Goal: Task Accomplishment & Management: Manage account settings

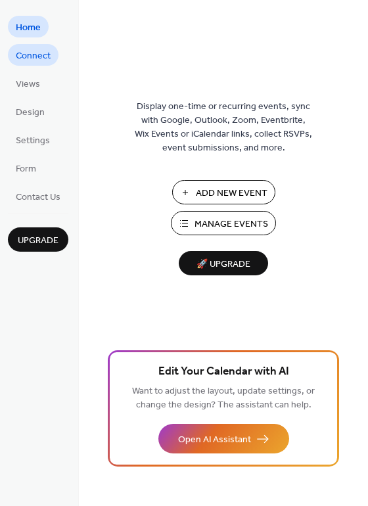
click at [37, 61] on span "Connect" at bounding box center [33, 56] width 35 height 14
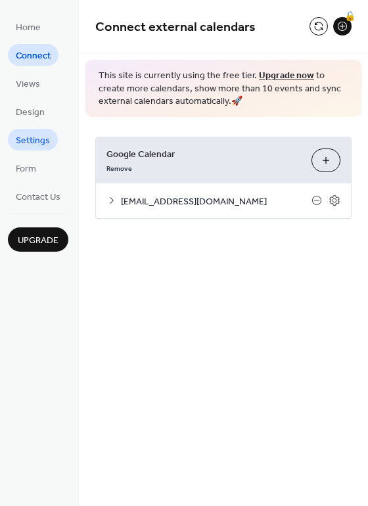
click at [39, 143] on span "Settings" at bounding box center [33, 141] width 34 height 14
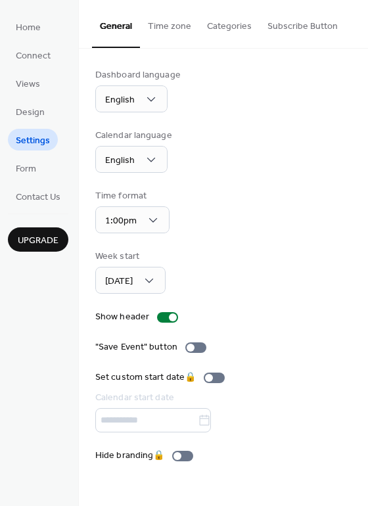
click at [164, 24] on button "Time zone" at bounding box center [169, 23] width 59 height 47
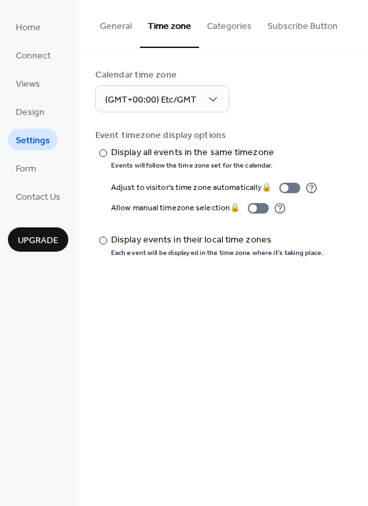
click at [217, 30] on button "Categories" at bounding box center [229, 23] width 60 height 47
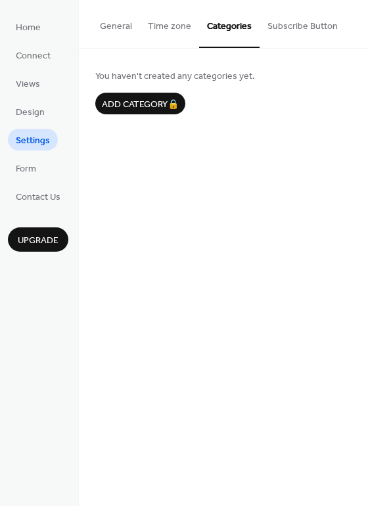
click at [175, 28] on button "Time zone" at bounding box center [169, 23] width 59 height 47
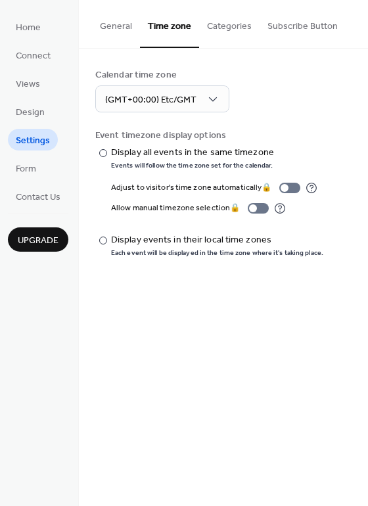
click at [119, 22] on button "General" at bounding box center [116, 23] width 48 height 47
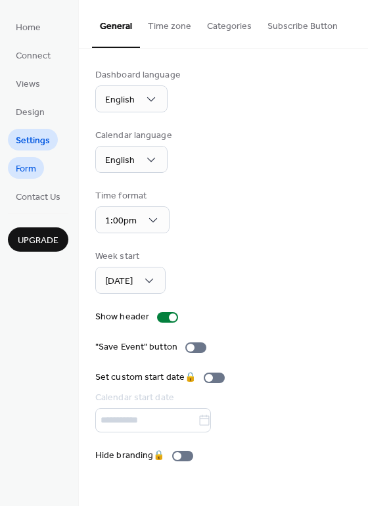
click at [24, 166] on span "Form" at bounding box center [26, 169] width 20 height 14
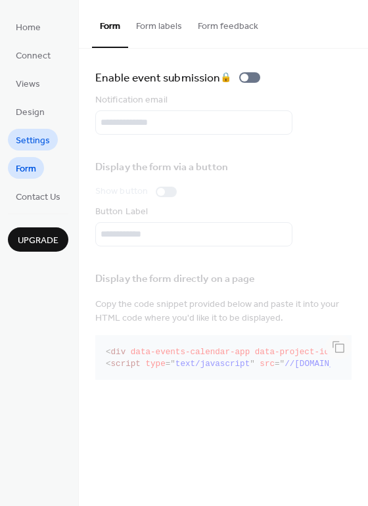
click at [28, 141] on span "Settings" at bounding box center [33, 141] width 34 height 14
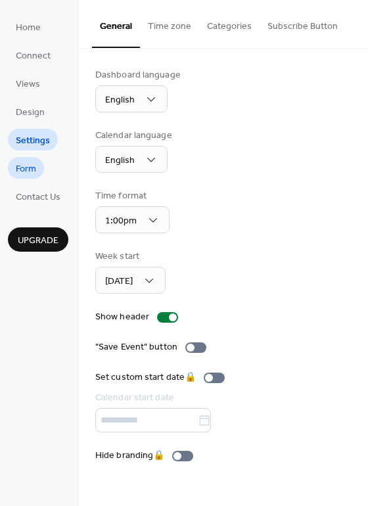
click at [32, 168] on span "Form" at bounding box center [26, 169] width 20 height 14
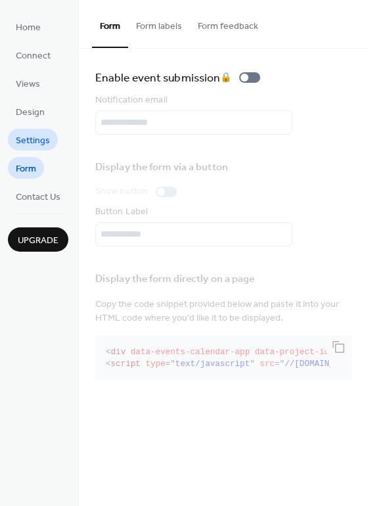
click at [24, 145] on span "Settings" at bounding box center [33, 141] width 34 height 14
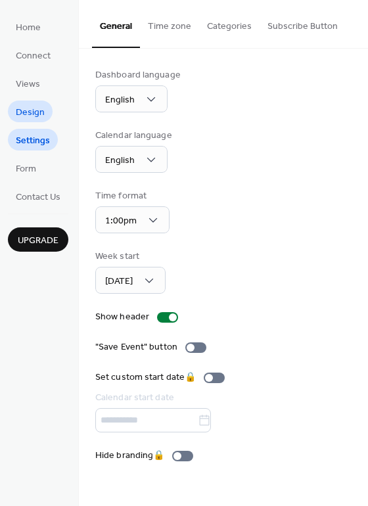
click at [29, 115] on span "Design" at bounding box center [30, 113] width 29 height 14
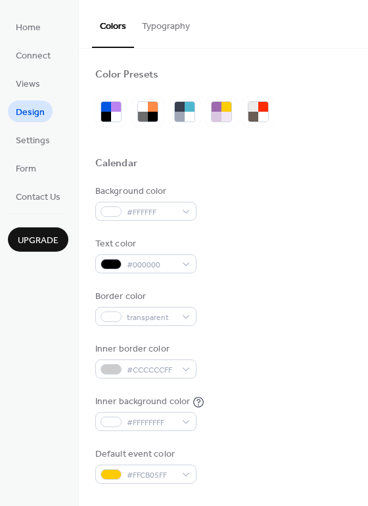
click at [32, 85] on span "Views" at bounding box center [28, 85] width 24 height 14
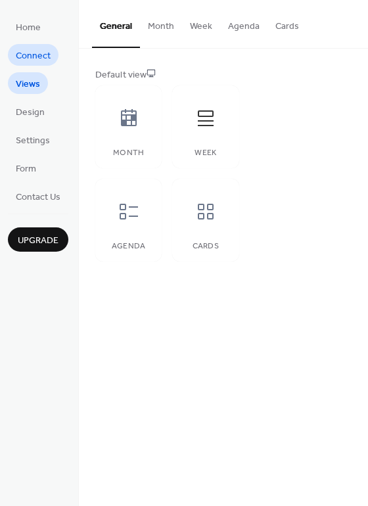
click at [35, 53] on span "Connect" at bounding box center [33, 56] width 35 height 14
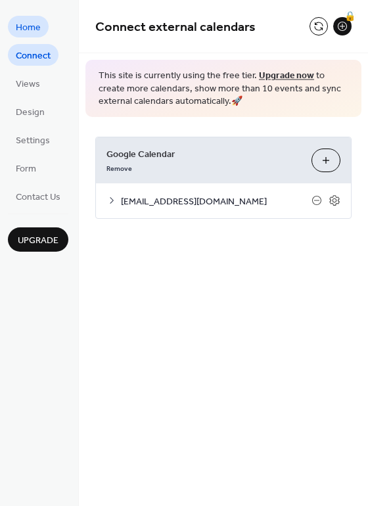
click at [36, 33] on span "Home" at bounding box center [28, 28] width 25 height 14
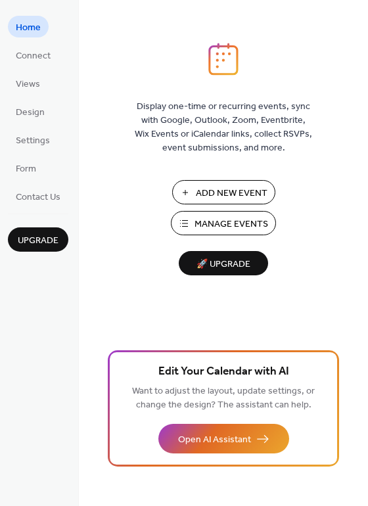
click at [229, 66] on img at bounding box center [223, 59] width 30 height 33
click at [47, 58] on span "Connect" at bounding box center [33, 56] width 35 height 14
